Goal: Transaction & Acquisition: Purchase product/service

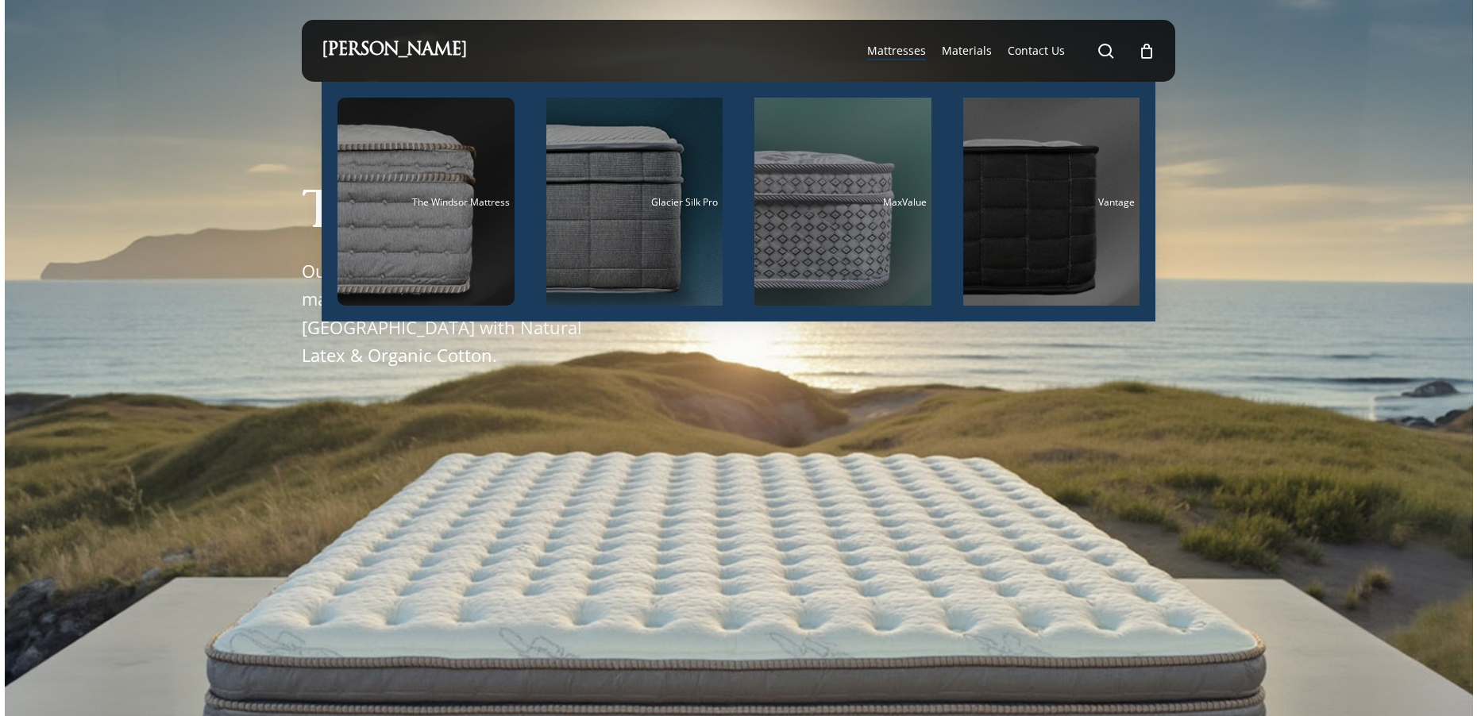
click at [885, 57] on span "Mattresses" at bounding box center [896, 50] width 59 height 15
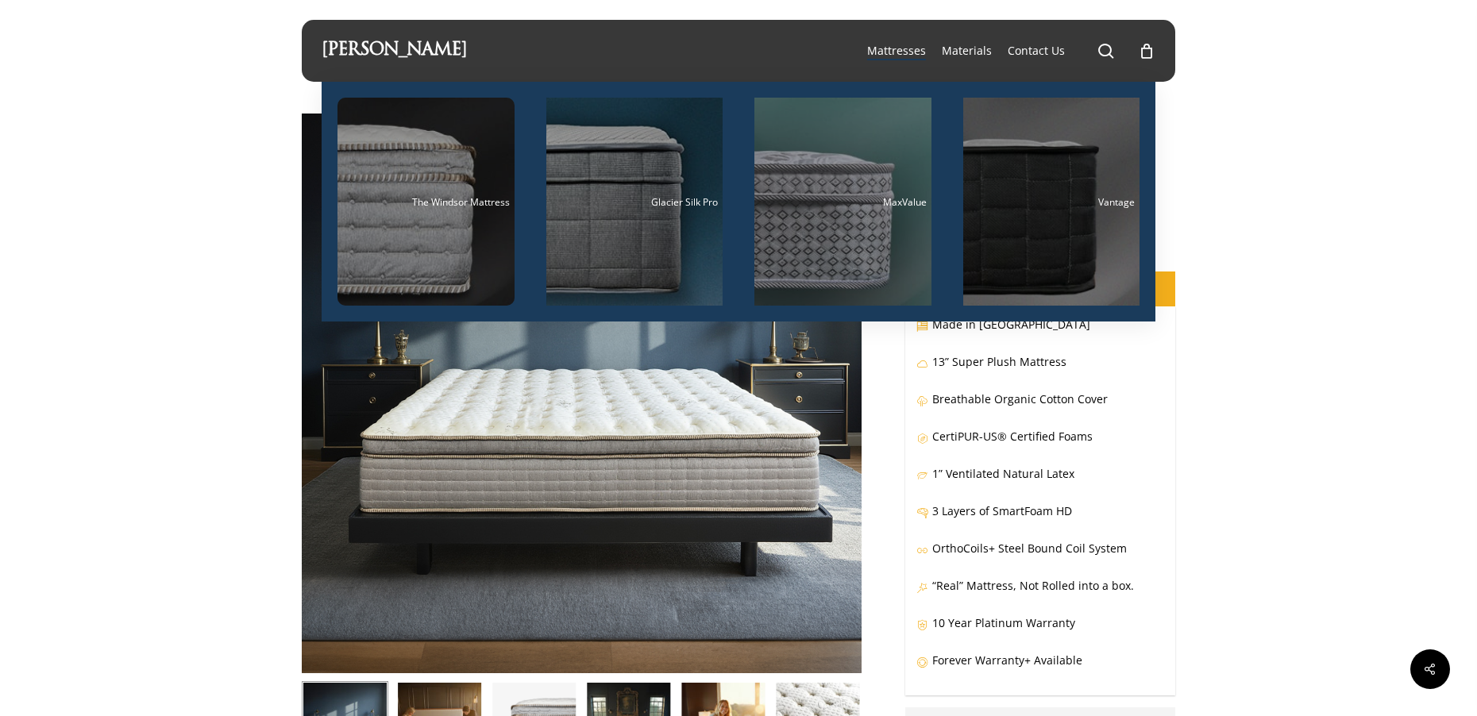
click at [902, 49] on span "Mattresses" at bounding box center [896, 50] width 59 height 15
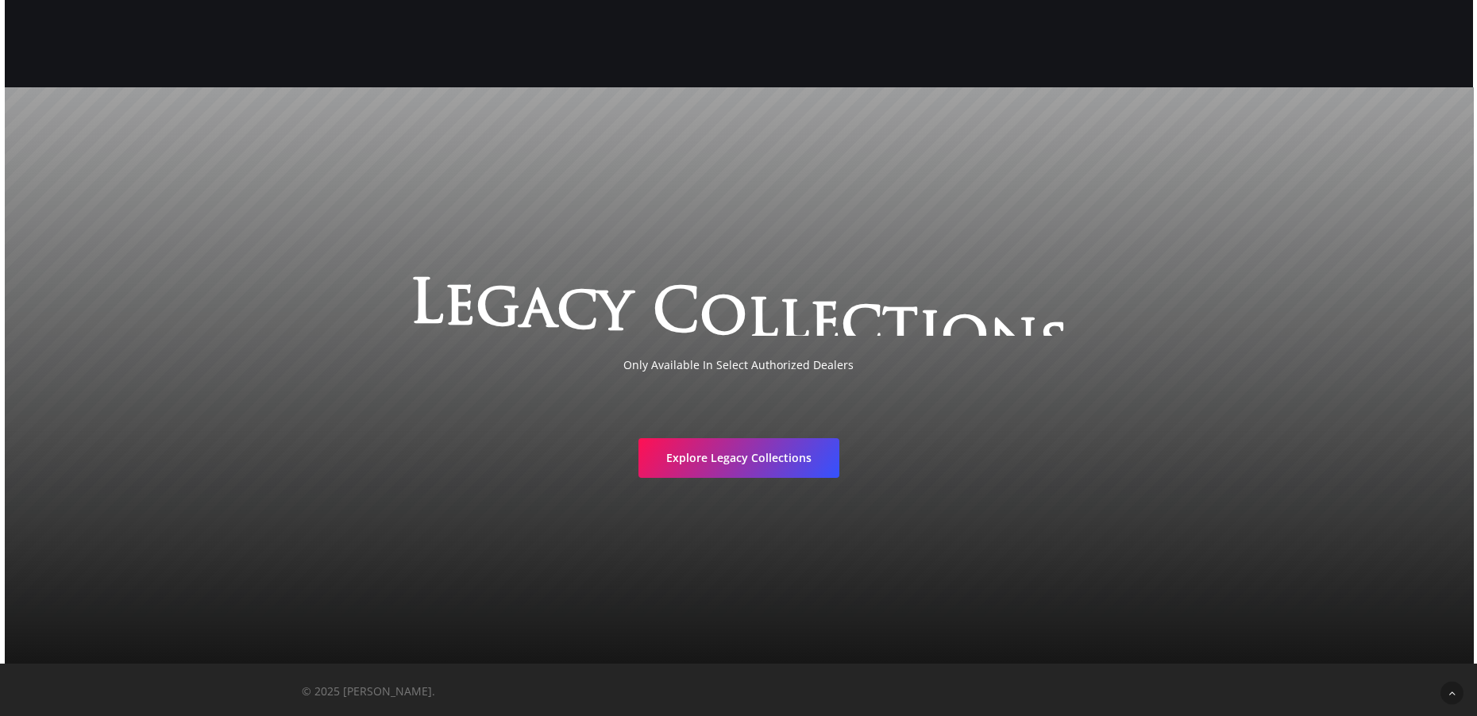
scroll to position [3046, 0]
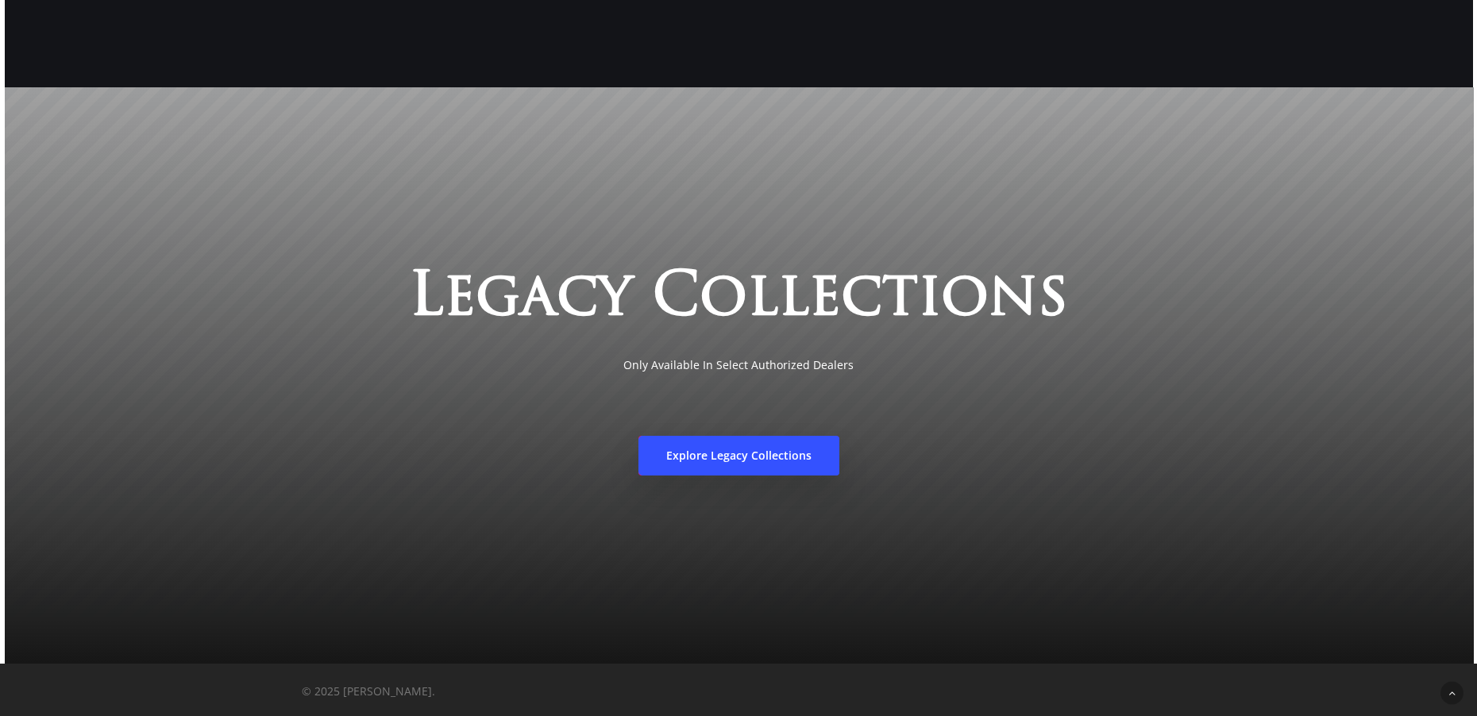
click at [710, 455] on span "Explore Legacy Collections" at bounding box center [738, 456] width 145 height 16
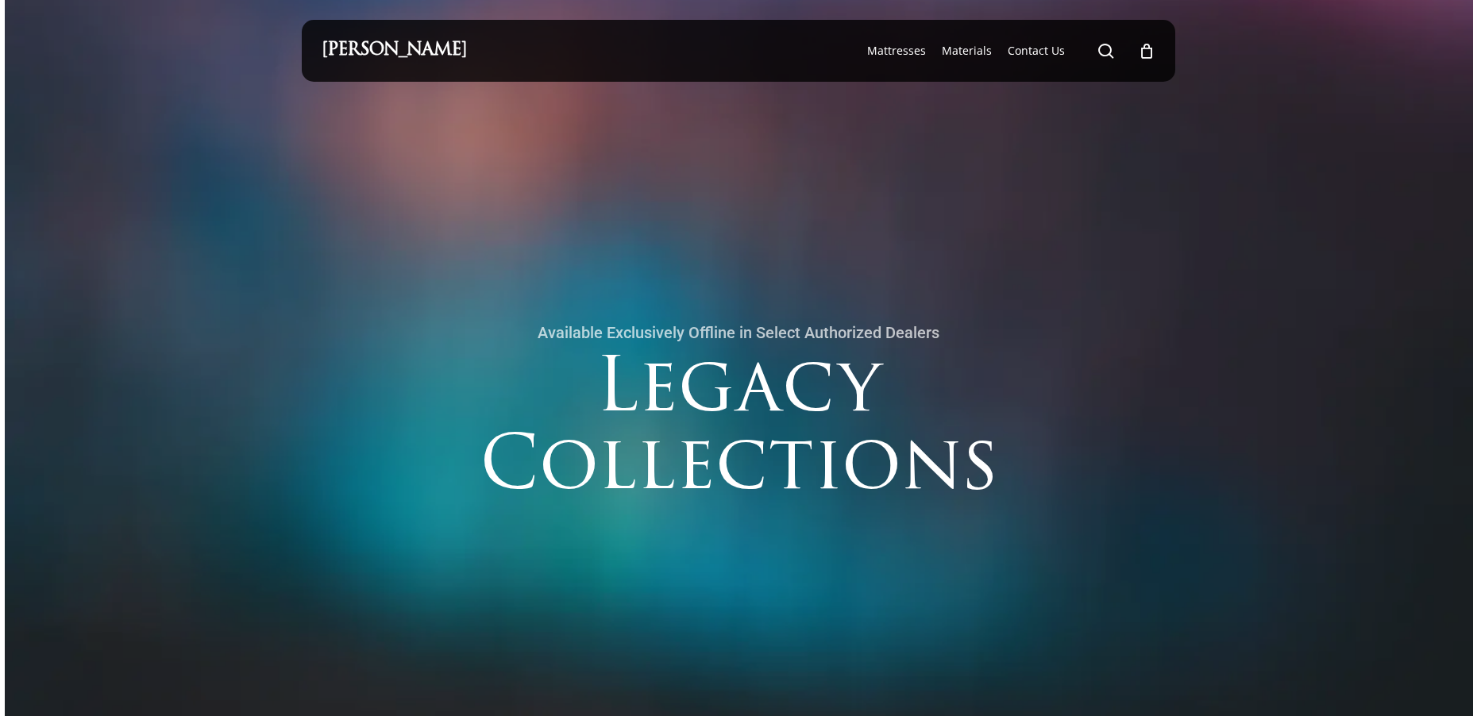
drag, startPoint x: 1240, startPoint y: -5, endPoint x: 1205, endPoint y: -14, distance: 36.2
